Goal: Task Accomplishment & Management: Use online tool/utility

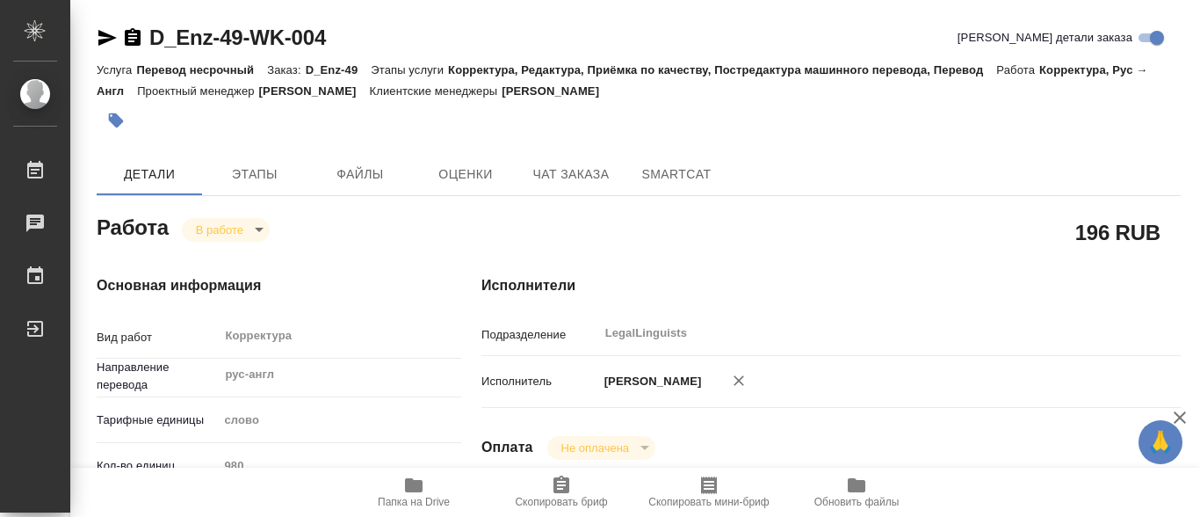
click at [414, 488] on icon "button" at bounding box center [414, 485] width 18 height 14
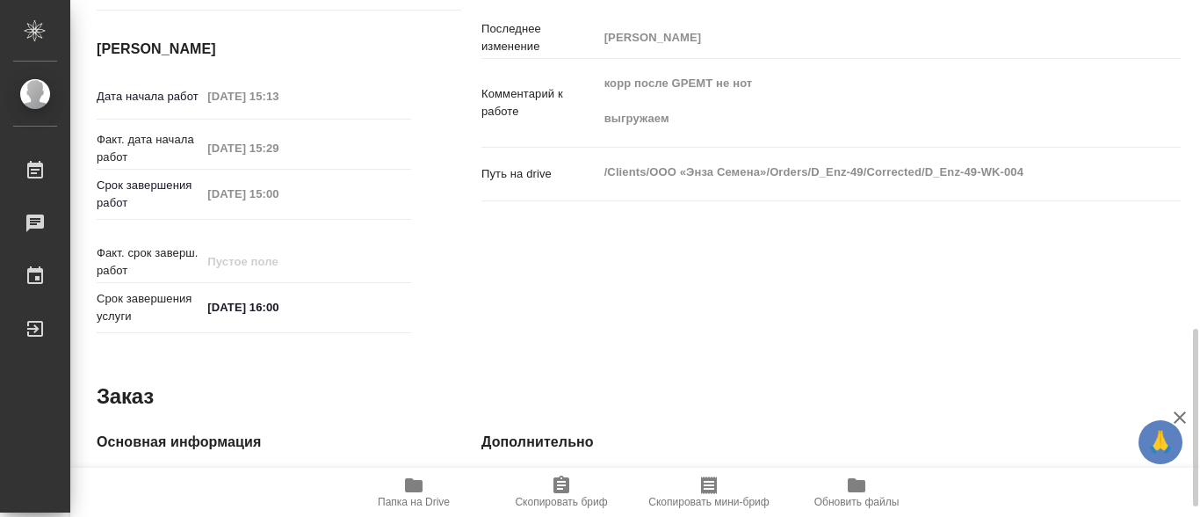
scroll to position [703, 0]
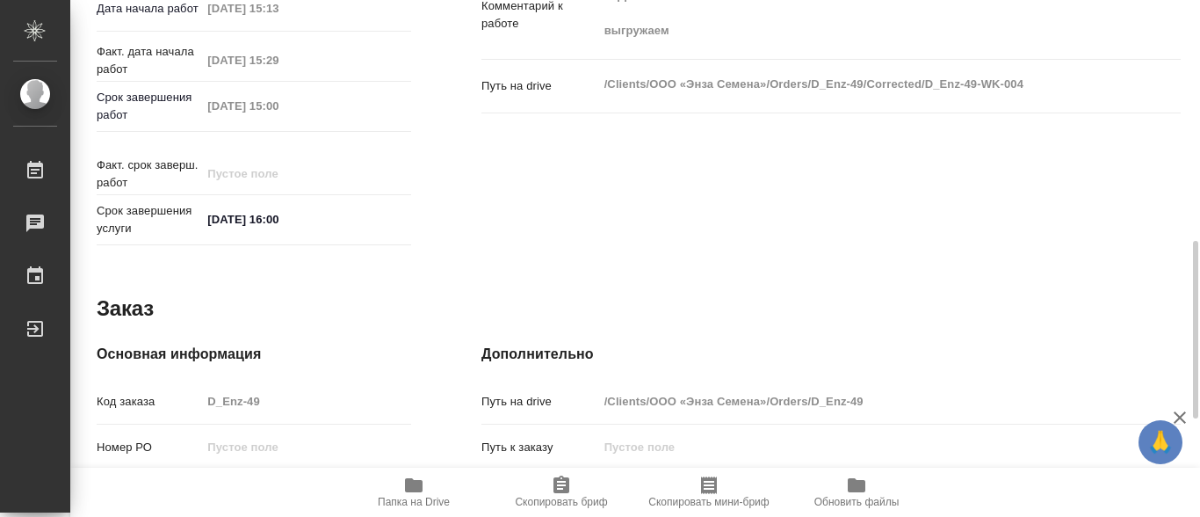
drag, startPoint x: 814, startPoint y: 392, endPoint x: 871, endPoint y: 387, distance: 57.4
click at [871, 388] on input "/Clients/ООО «Энза Семена»/Orders/D_Enz-49" at bounding box center [860, 400] width 525 height 25
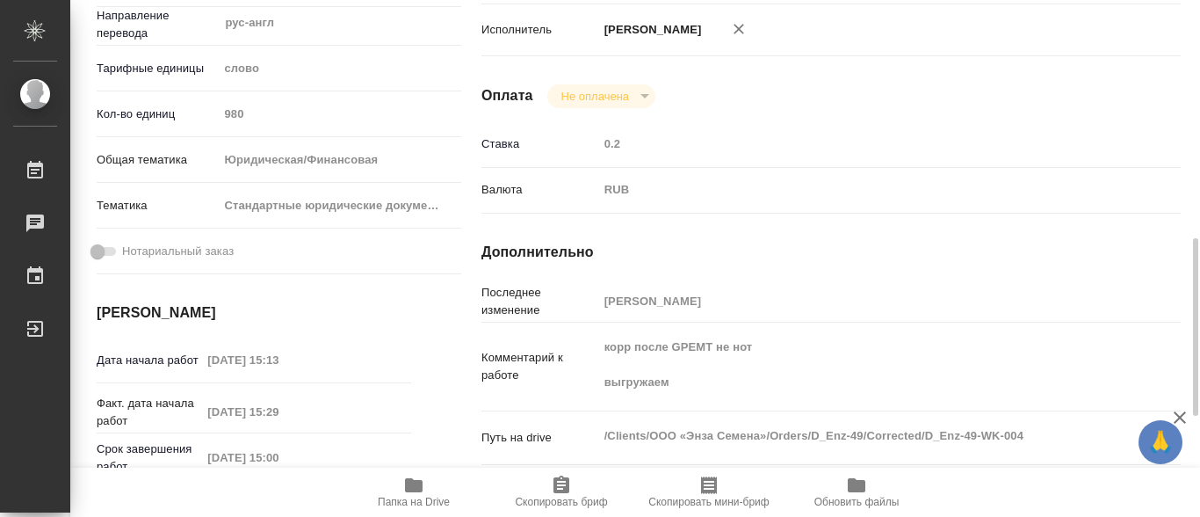
scroll to position [527, 0]
